Goal: Use online tool/utility: Utilize a website feature to perform a specific function

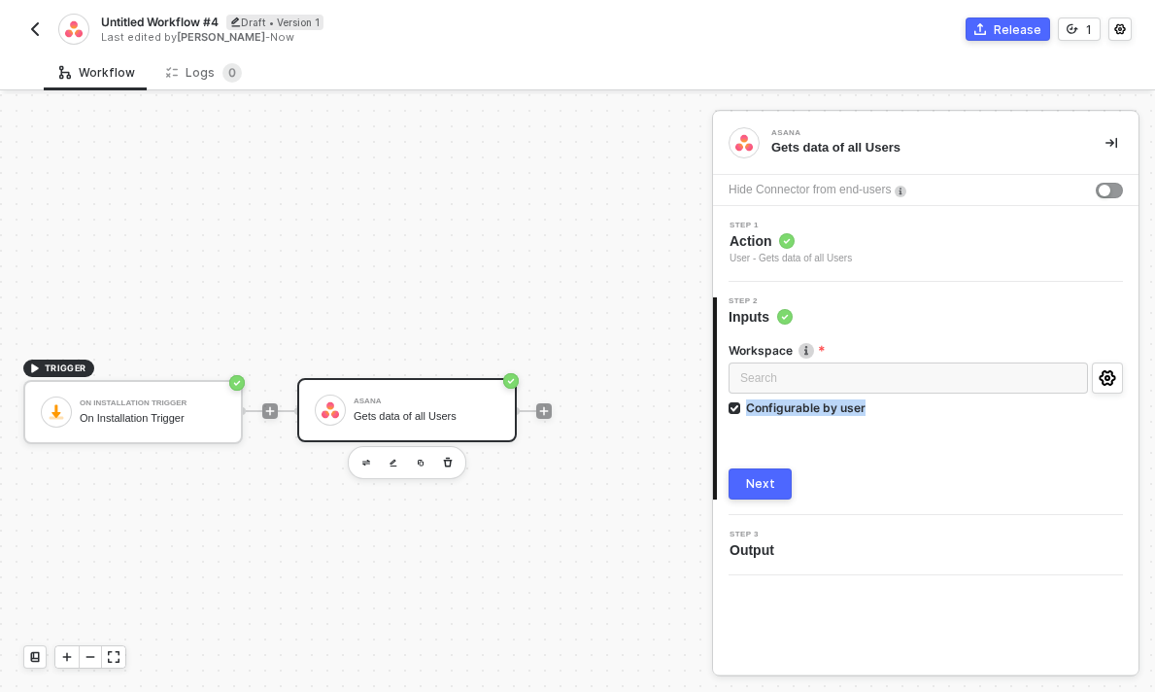
scroll to position [36, 0]
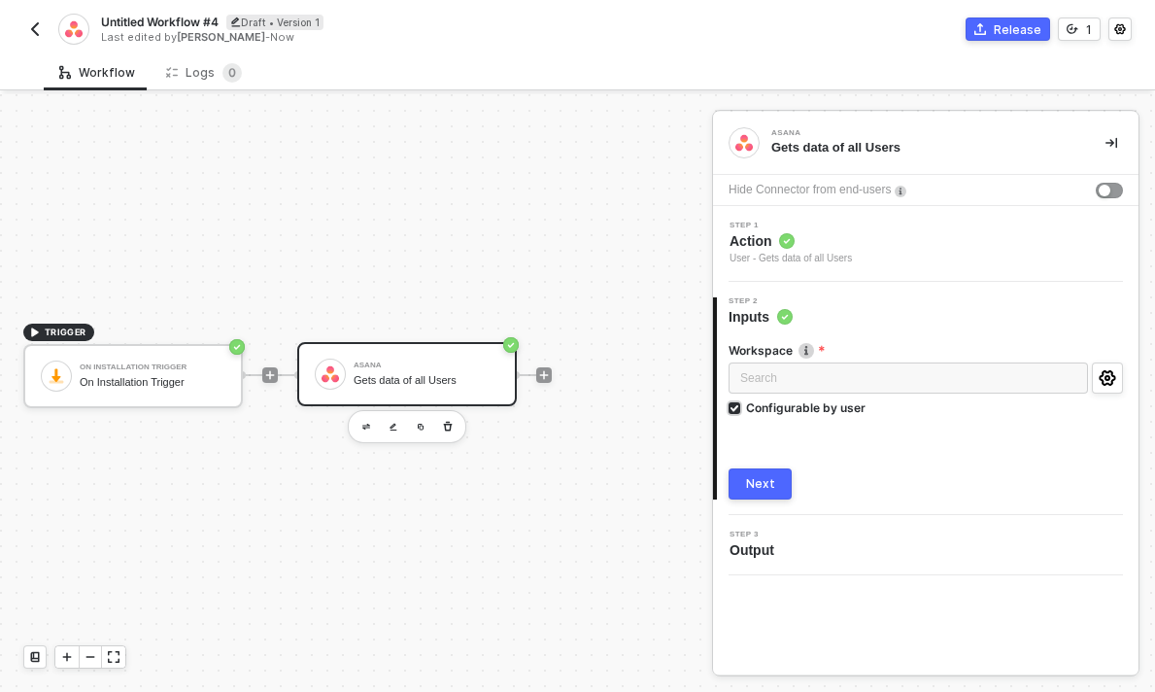
click at [765, 405] on div "Configurable by user" at bounding box center [805, 407] width 119 height 17
click at [742, 405] on input "Configurable by user" at bounding box center [735, 409] width 14 height 14
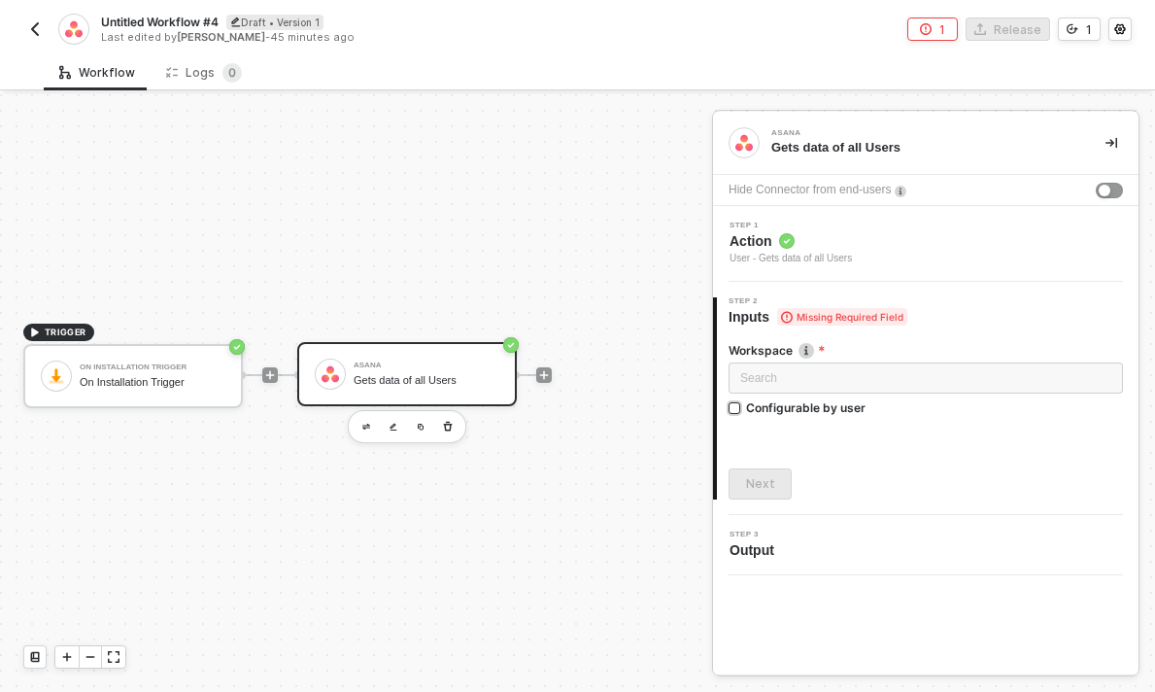
click at [818, 404] on div "Configurable by user" at bounding box center [805, 407] width 119 height 17
click at [742, 404] on input "Configurable by user" at bounding box center [735, 409] width 14 height 14
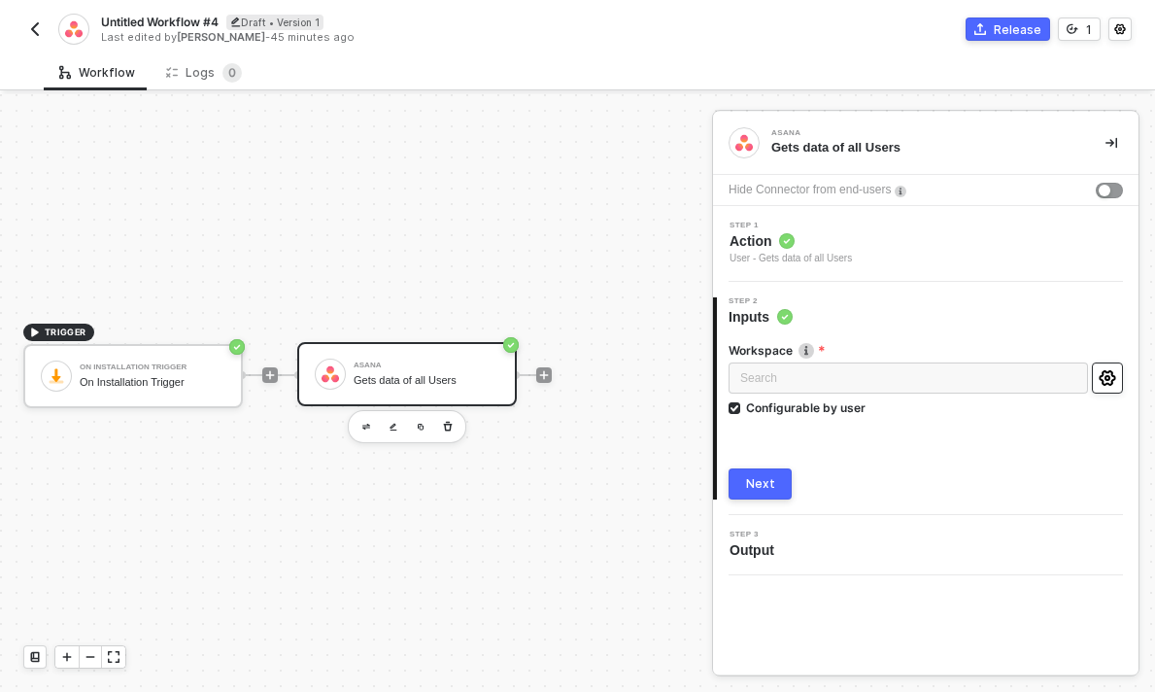
click at [1119, 387] on button "button" at bounding box center [1107, 377] width 31 height 31
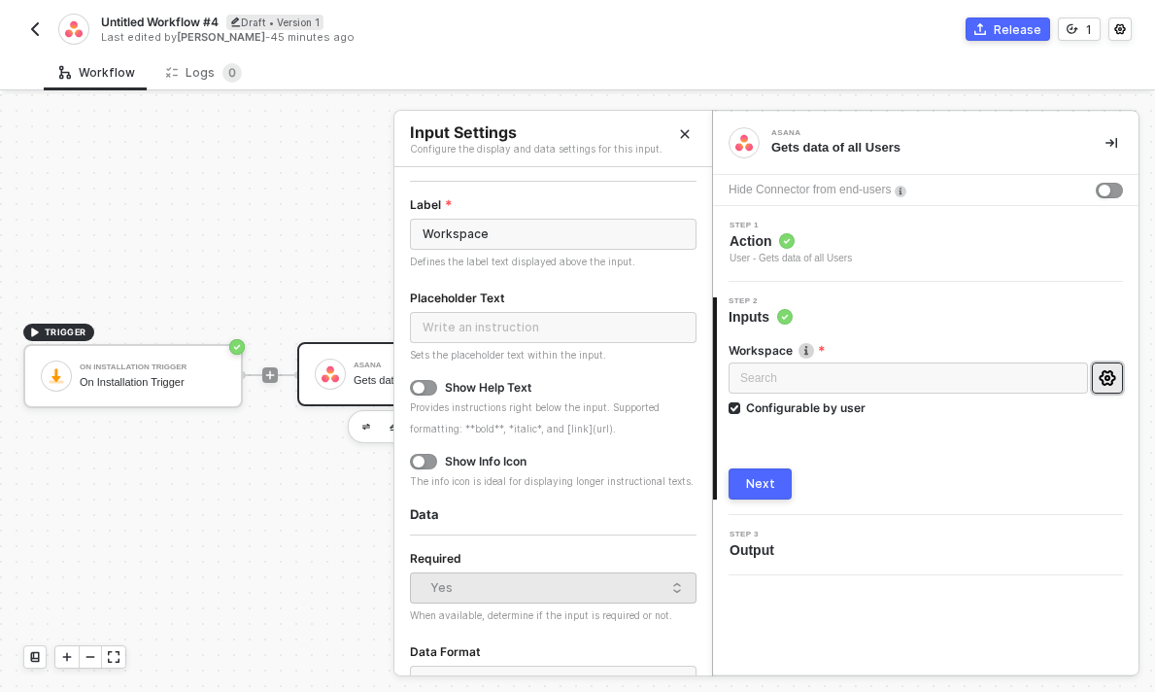
scroll to position [0, 0]
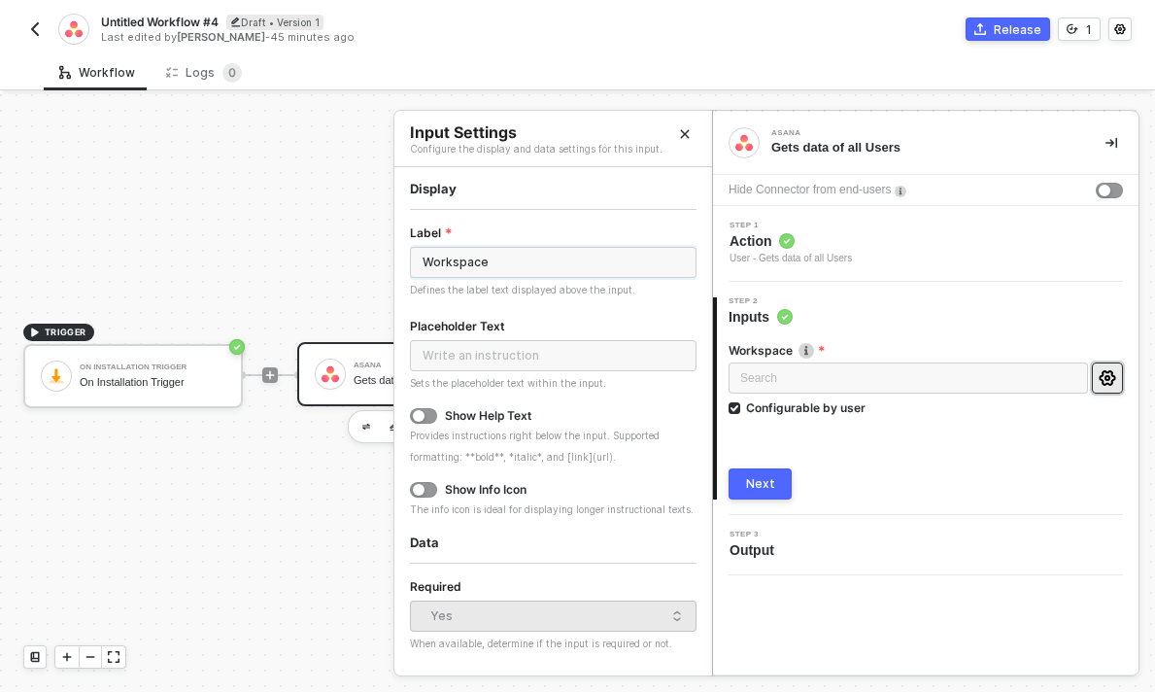
click at [484, 259] on input "Workspace" at bounding box center [553, 262] width 287 height 31
click at [514, 324] on label "Placeholder Text" at bounding box center [464, 326] width 108 height 19
click at [513, 330] on label "Placeholder Text" at bounding box center [464, 326] width 108 height 19
click at [513, 342] on input "text" at bounding box center [553, 355] width 287 height 31
click at [425, 426] on div "Show Help Text Provides instructions right below the input. Supported formattin…" at bounding box center [553, 437] width 287 height 58
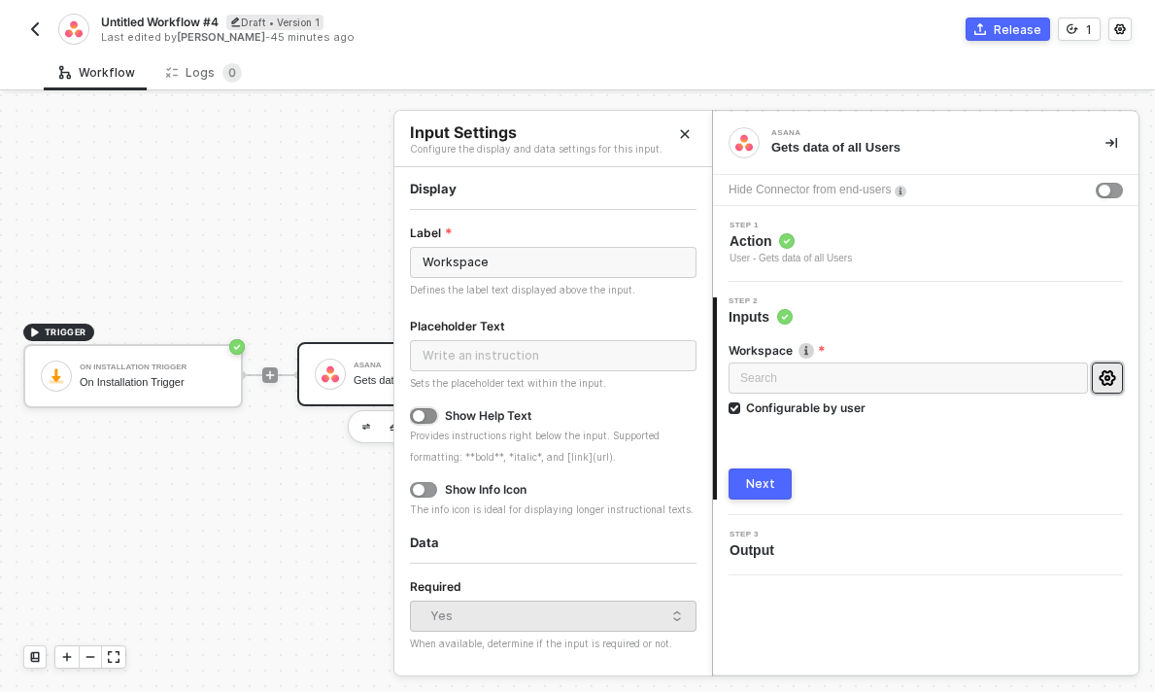
click at [423, 414] on div "button" at bounding box center [419, 416] width 12 height 12
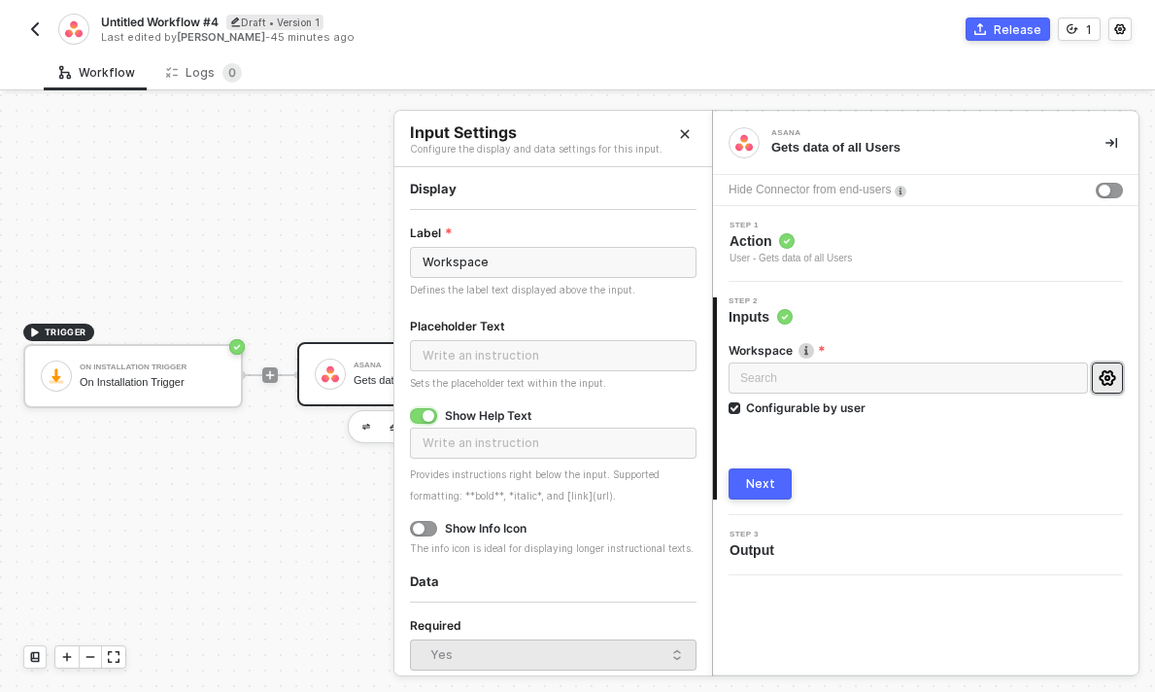
click at [423, 414] on div "button" at bounding box center [429, 416] width 12 height 12
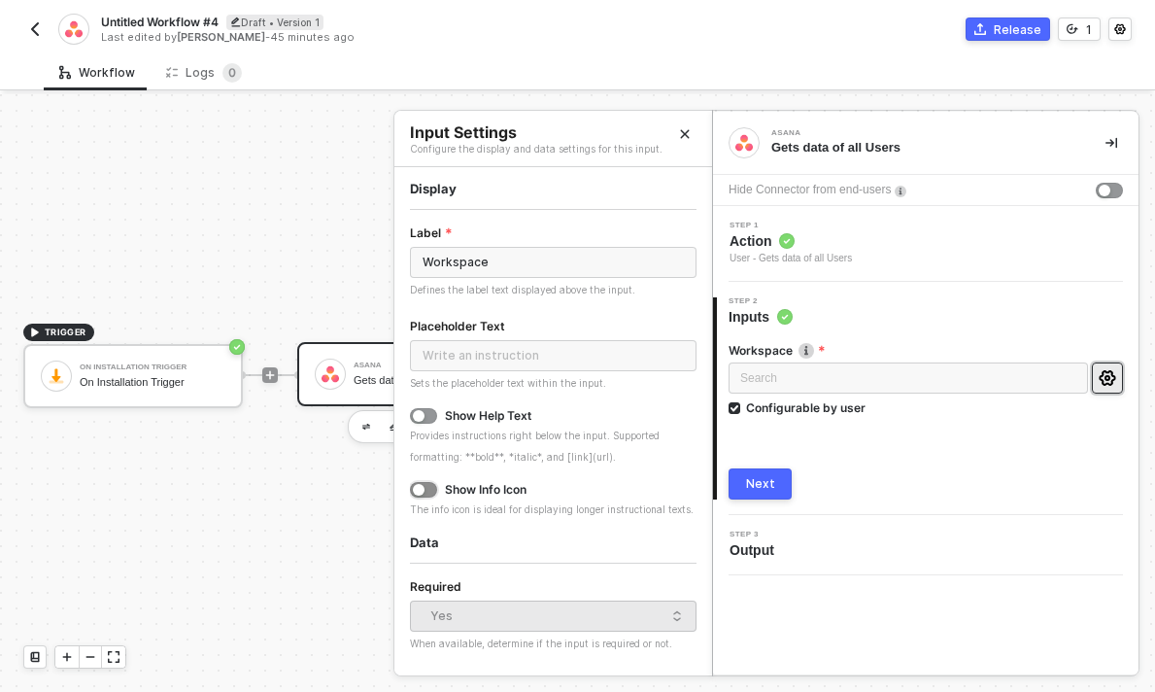
click at [423, 490] on div "button" at bounding box center [419, 490] width 12 height 12
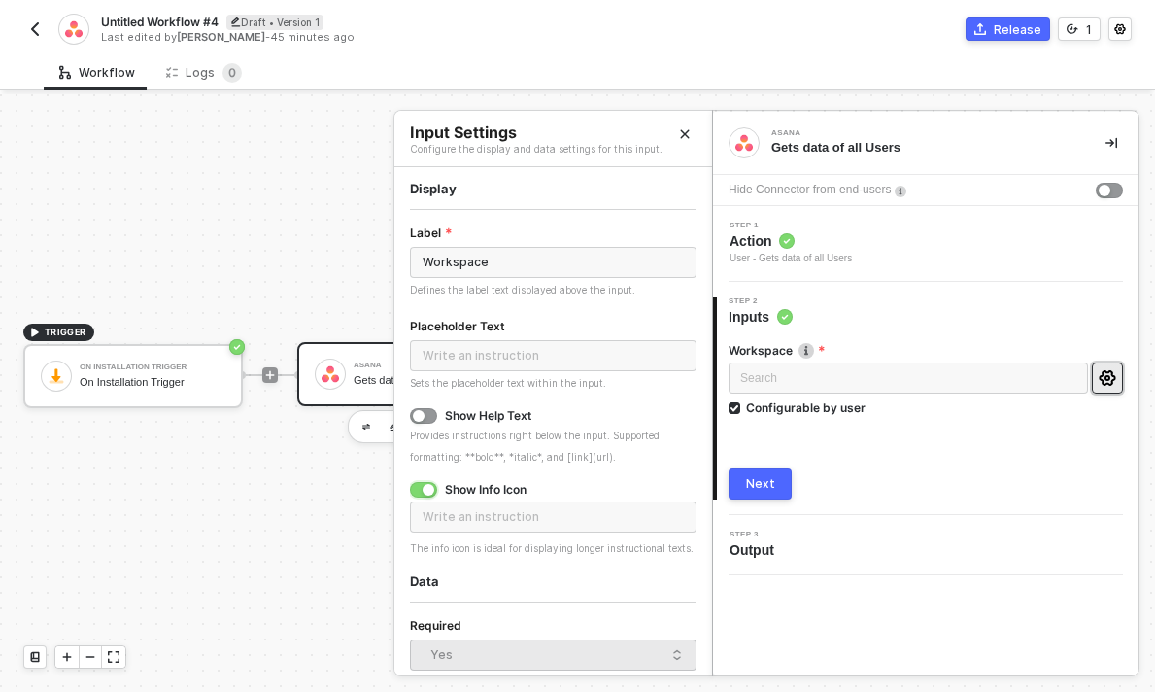
click at [423, 490] on div "button" at bounding box center [429, 490] width 12 height 12
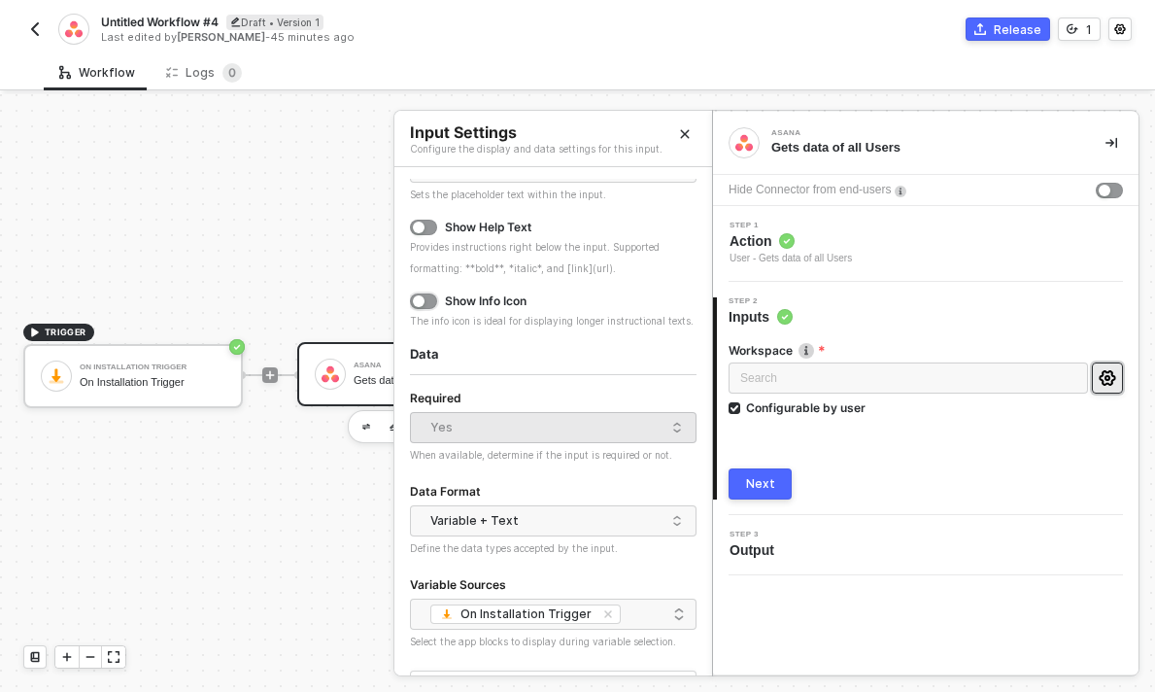
scroll to position [207, 0]
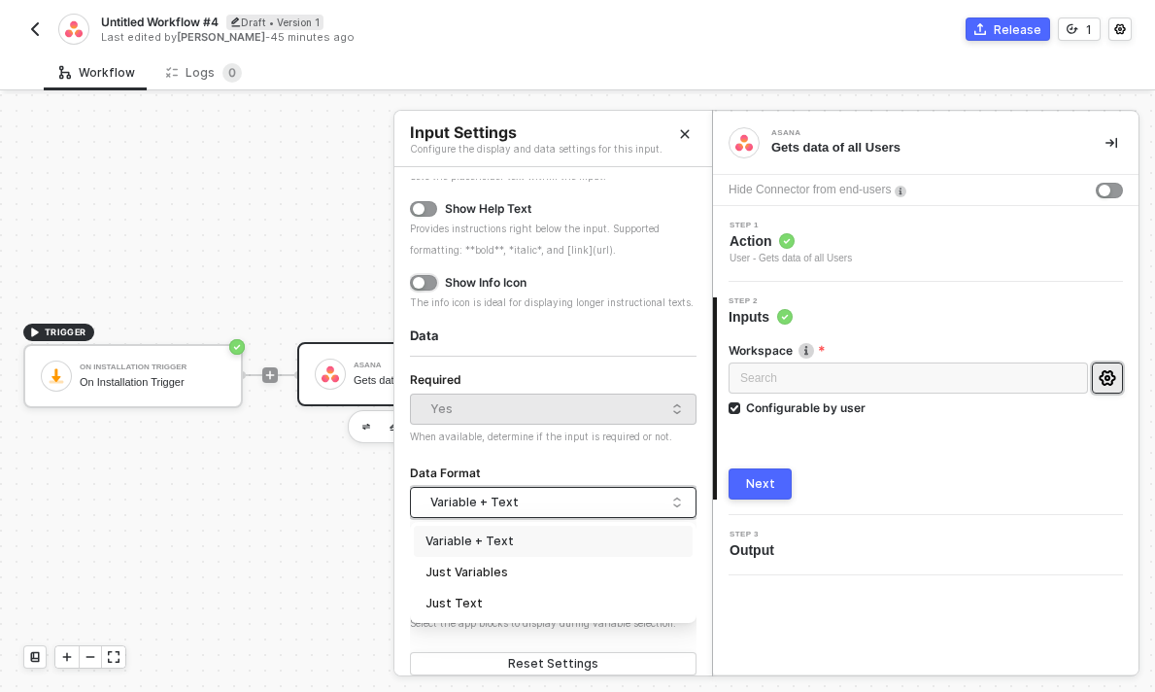
click at [506, 514] on div "Variable + Text" at bounding box center [548, 502] width 236 height 29
click at [491, 592] on div "Just Text" at bounding box center [552, 602] width 255 height 21
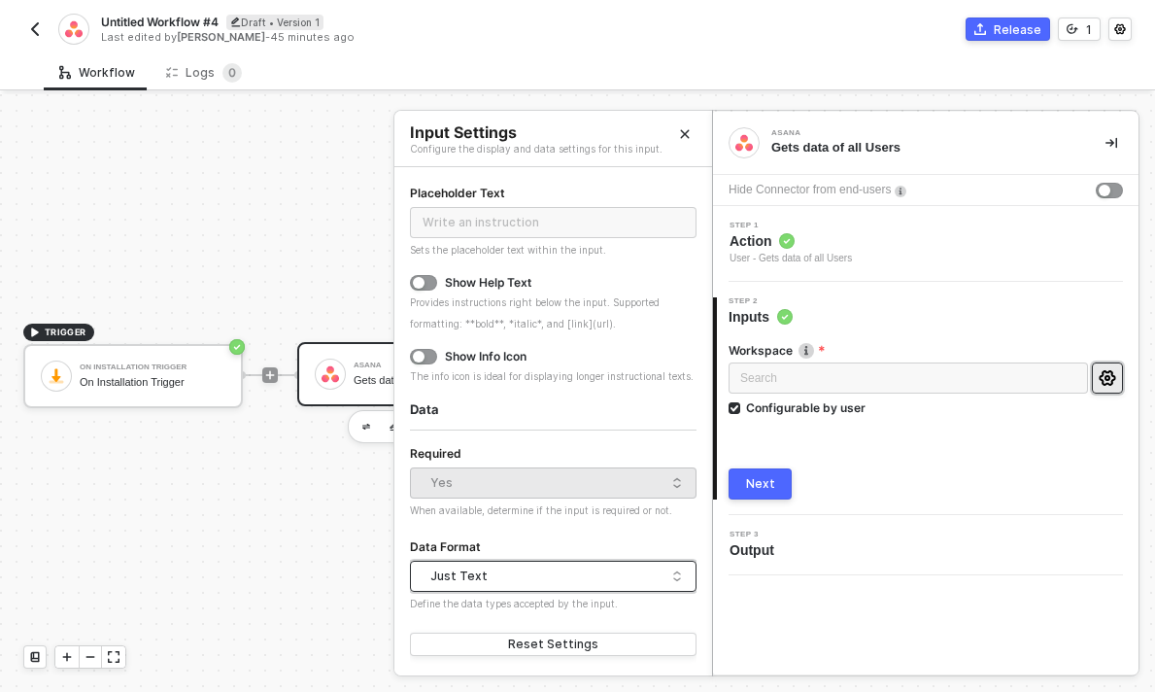
scroll to position [132, 0]
click at [488, 576] on div "Just Text" at bounding box center [548, 576] width 236 height 29
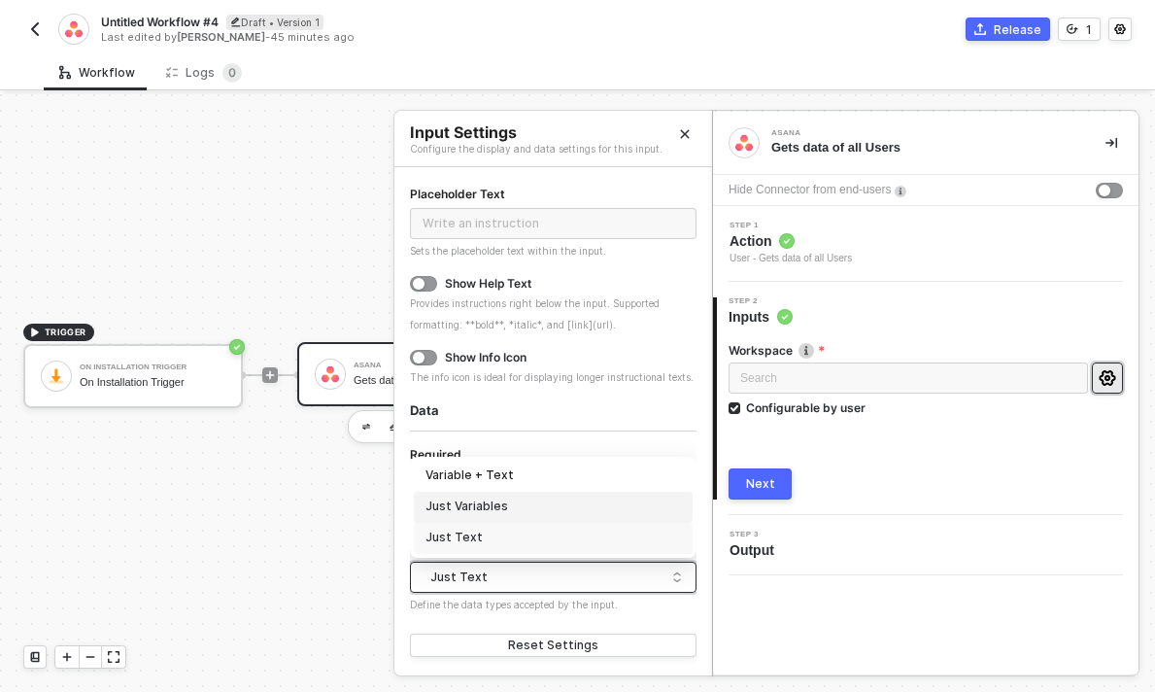
click at [465, 511] on div "Just Variables" at bounding box center [552, 506] width 255 height 18
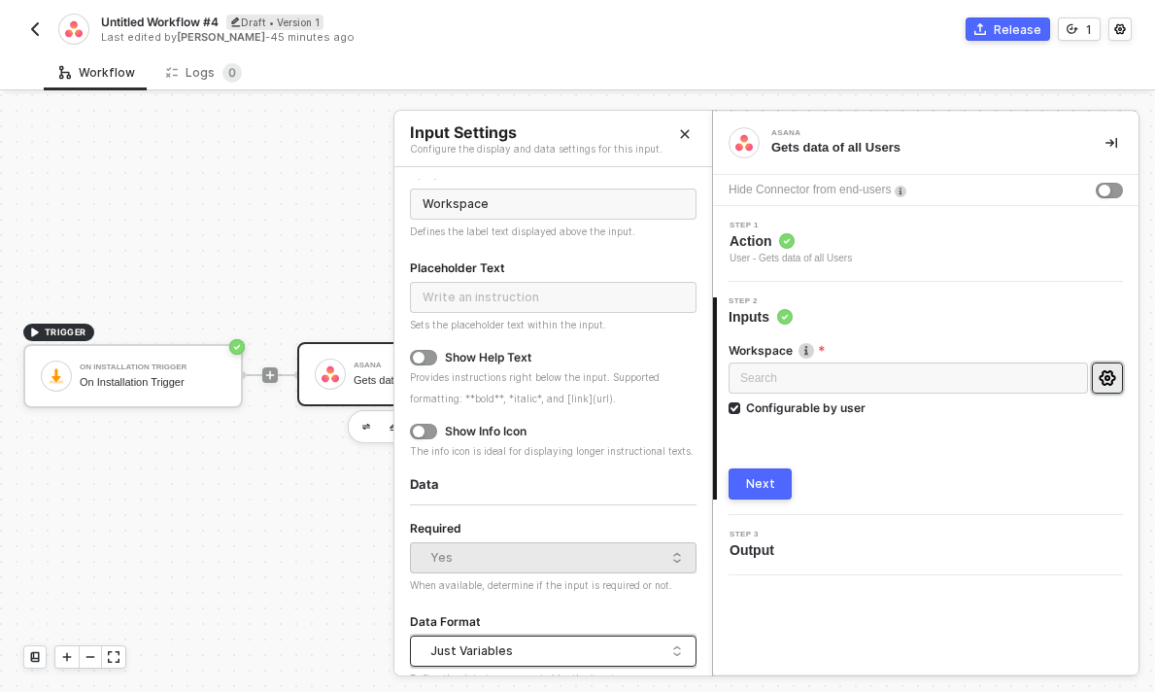
scroll to position [0, 0]
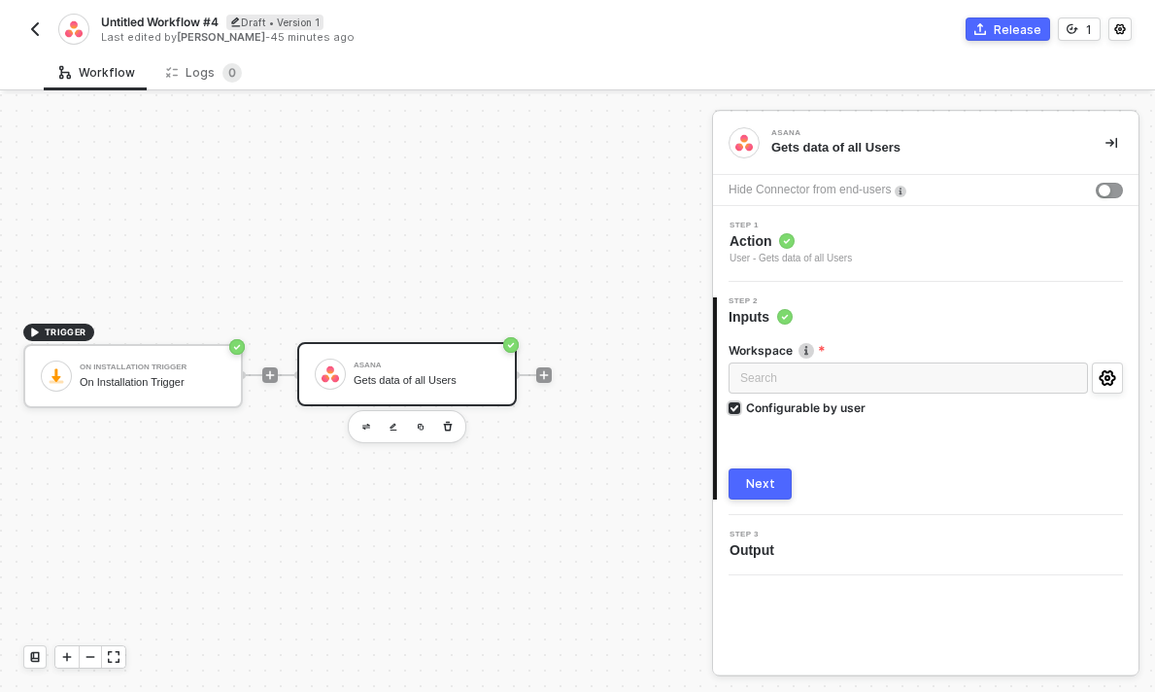
click at [815, 406] on div "Configurable by user" at bounding box center [805, 407] width 119 height 17
click at [742, 406] on input "Configurable by user" at bounding box center [735, 409] width 14 height 14
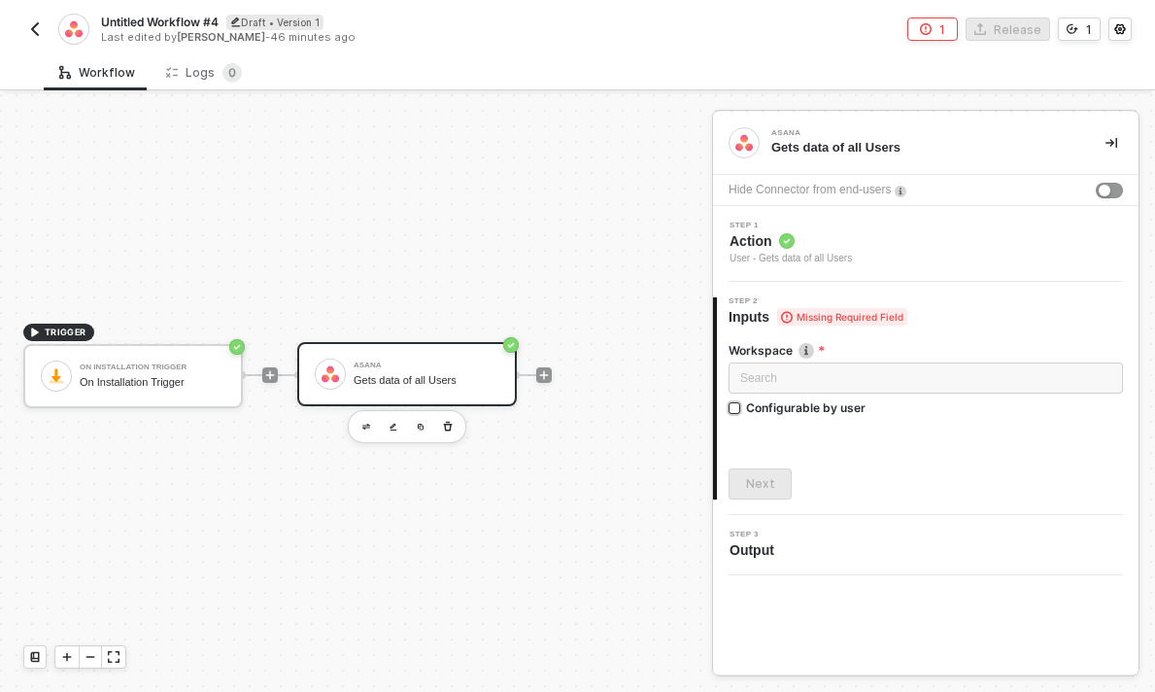
click at [815, 406] on div "Configurable by user" at bounding box center [805, 407] width 119 height 17
click at [742, 406] on input "Configurable by user" at bounding box center [735, 409] width 14 height 14
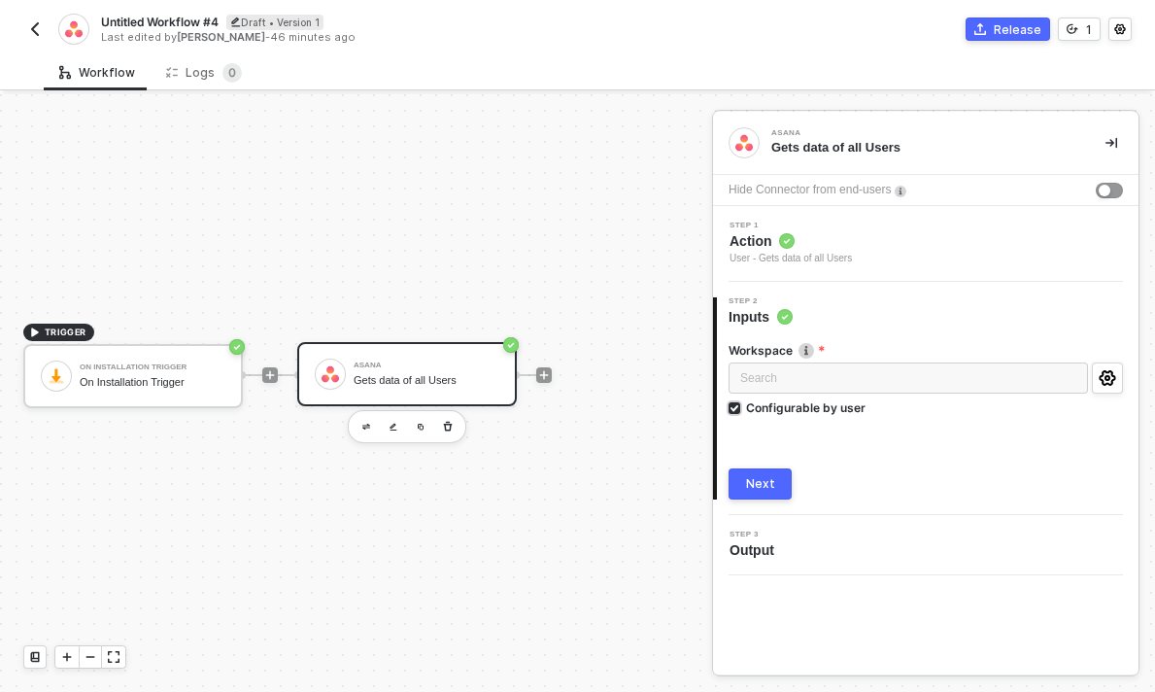
click at [815, 406] on div "Configurable by user" at bounding box center [805, 407] width 119 height 17
click at [742, 406] on input "Configurable by user" at bounding box center [735, 409] width 14 height 14
checkbox input "false"
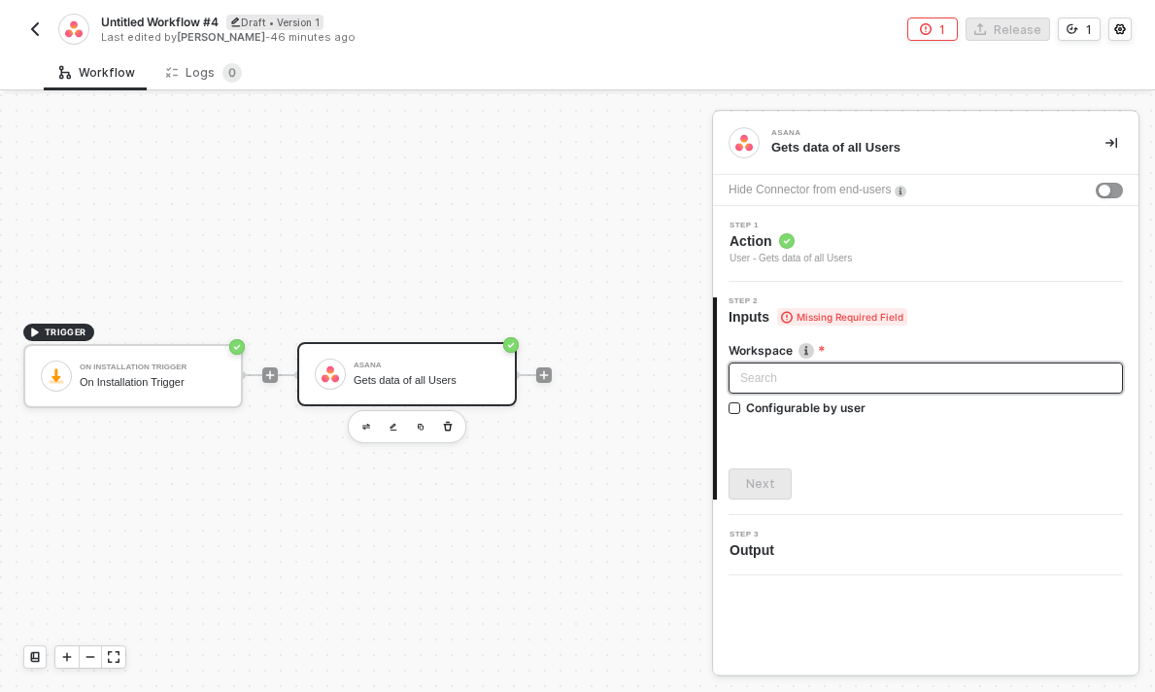
click at [831, 372] on div "Search" at bounding box center [925, 377] width 394 height 31
click at [1113, 183] on button "button" at bounding box center [1109, 191] width 27 height 16
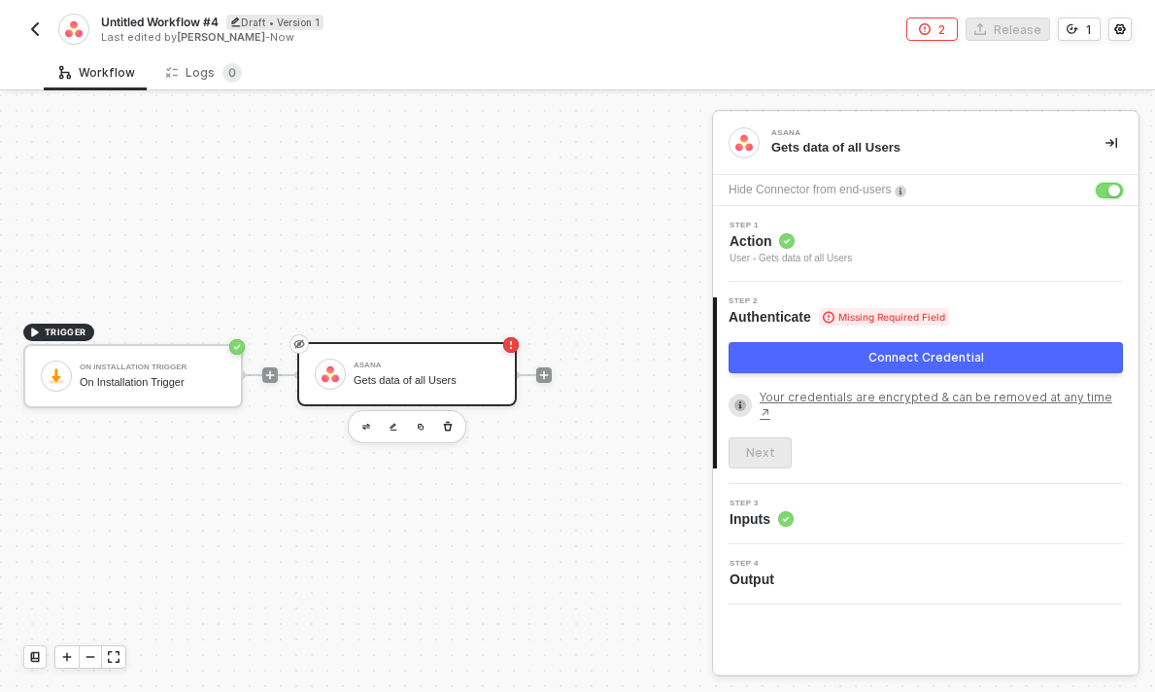
click at [1113, 183] on button "button" at bounding box center [1109, 191] width 27 height 16
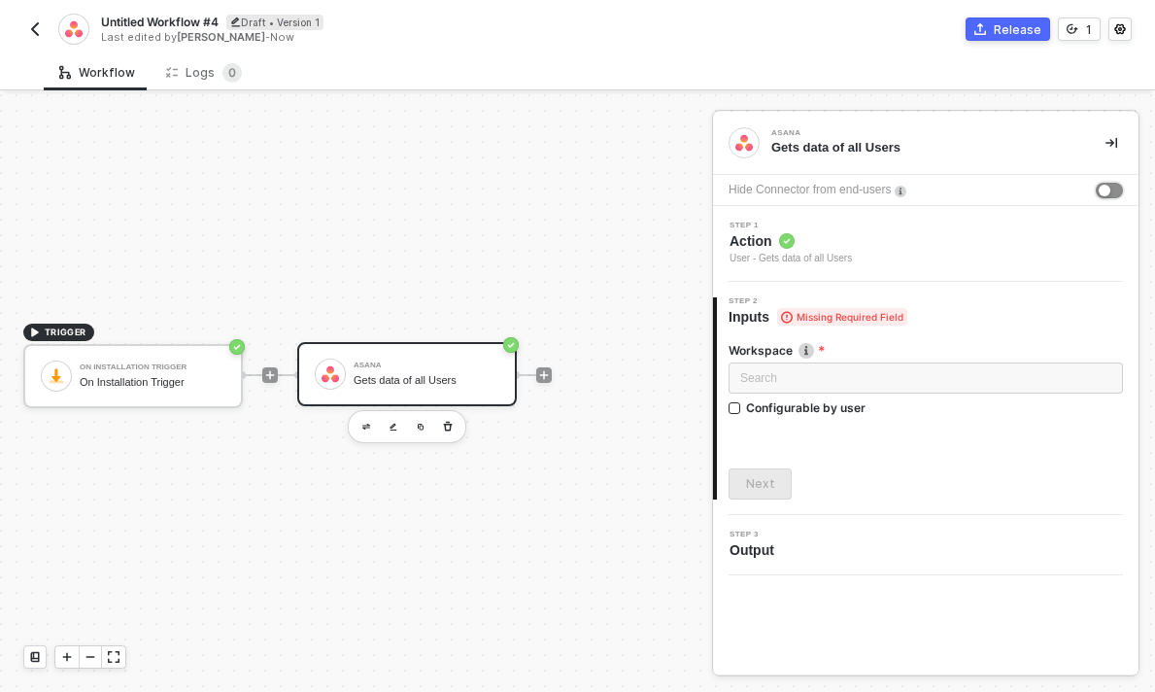
click at [1113, 183] on button "button" at bounding box center [1109, 191] width 27 height 16
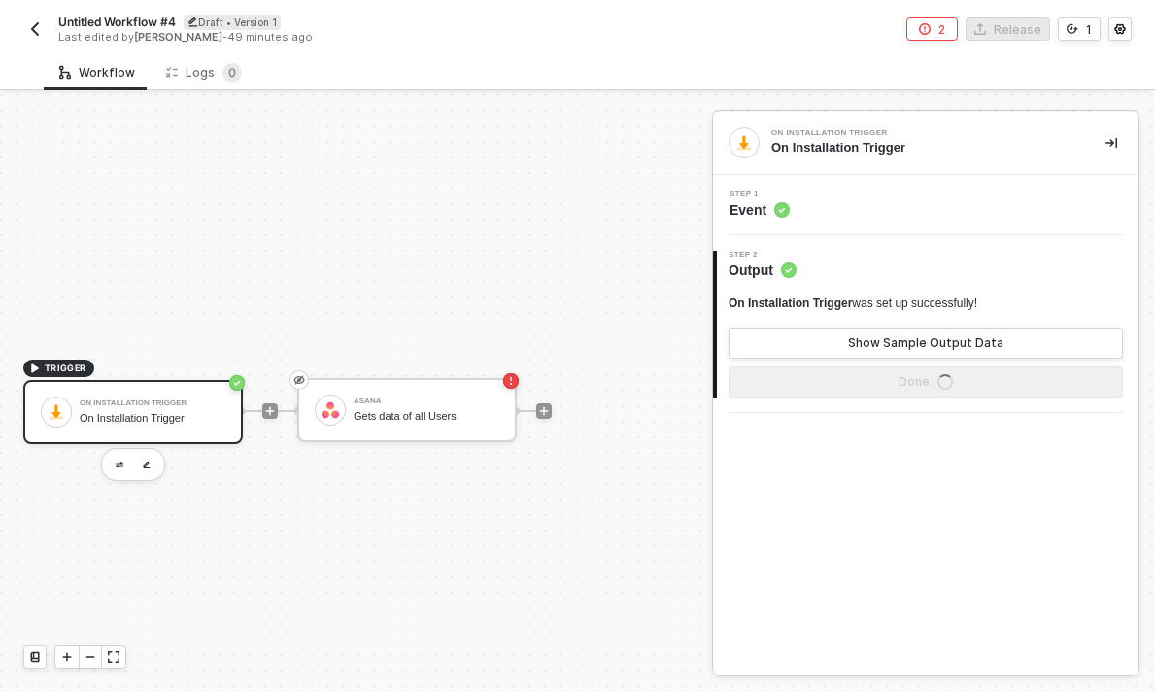
scroll to position [36, 0]
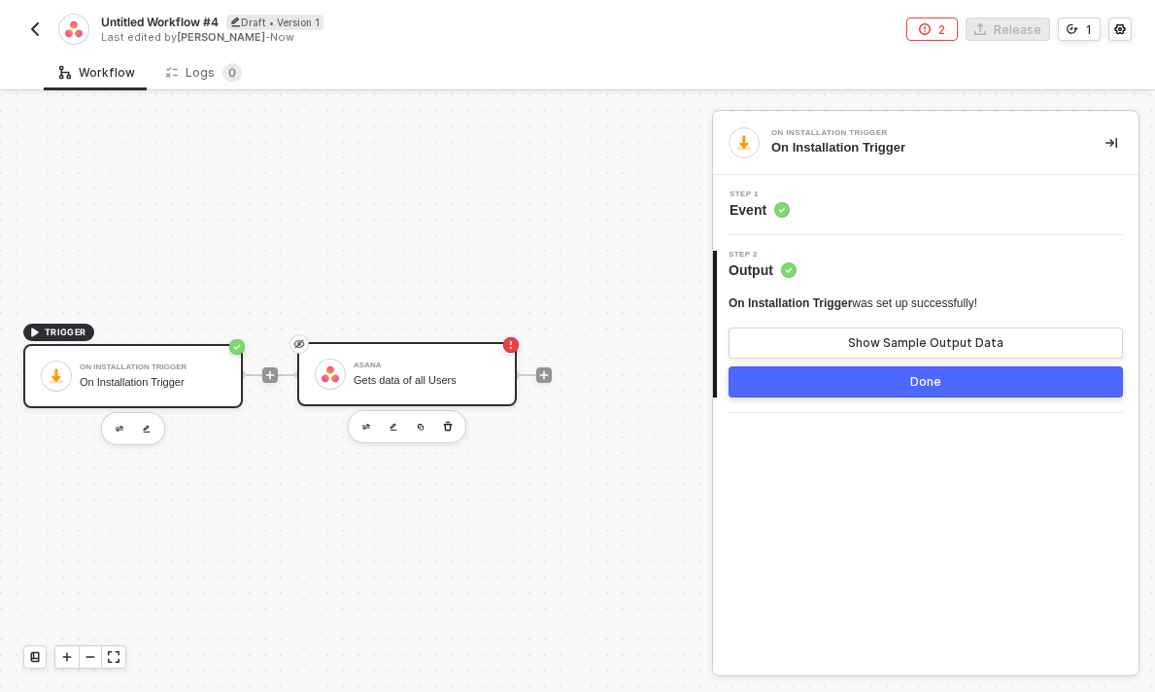
click at [444, 391] on div "Asana Gets data of all Users" at bounding box center [427, 373] width 146 height 37
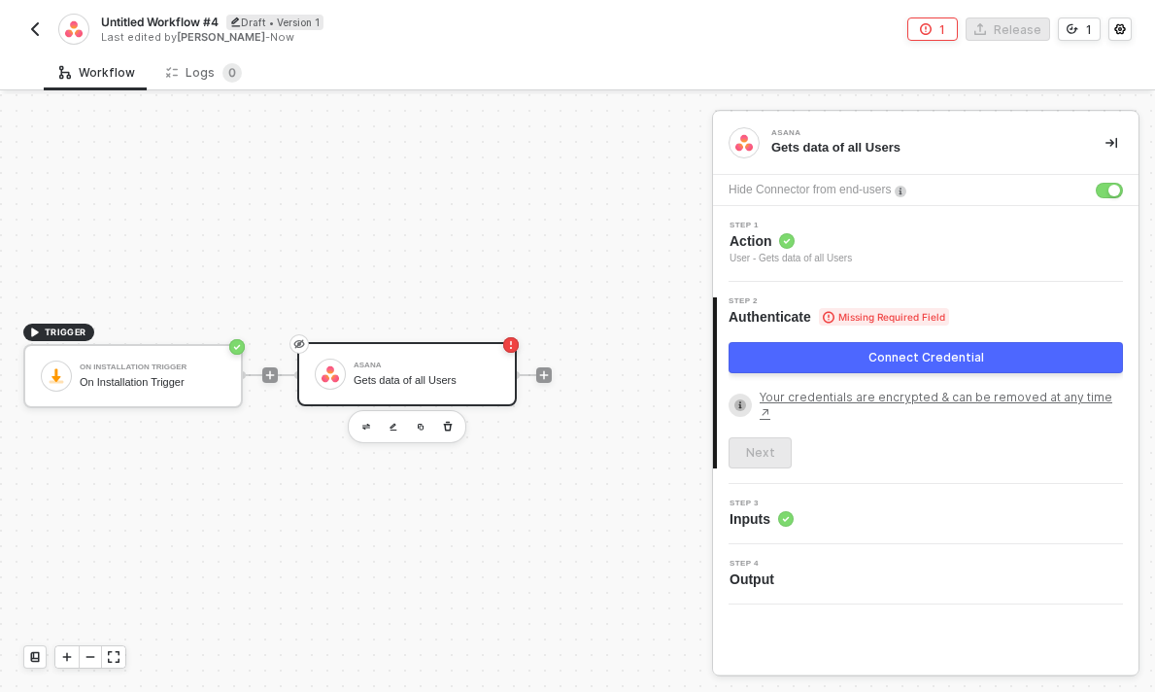
click at [915, 362] on div "Connect Credential" at bounding box center [926, 358] width 116 height 16
